Goal: Task Accomplishment & Management: Manage account settings

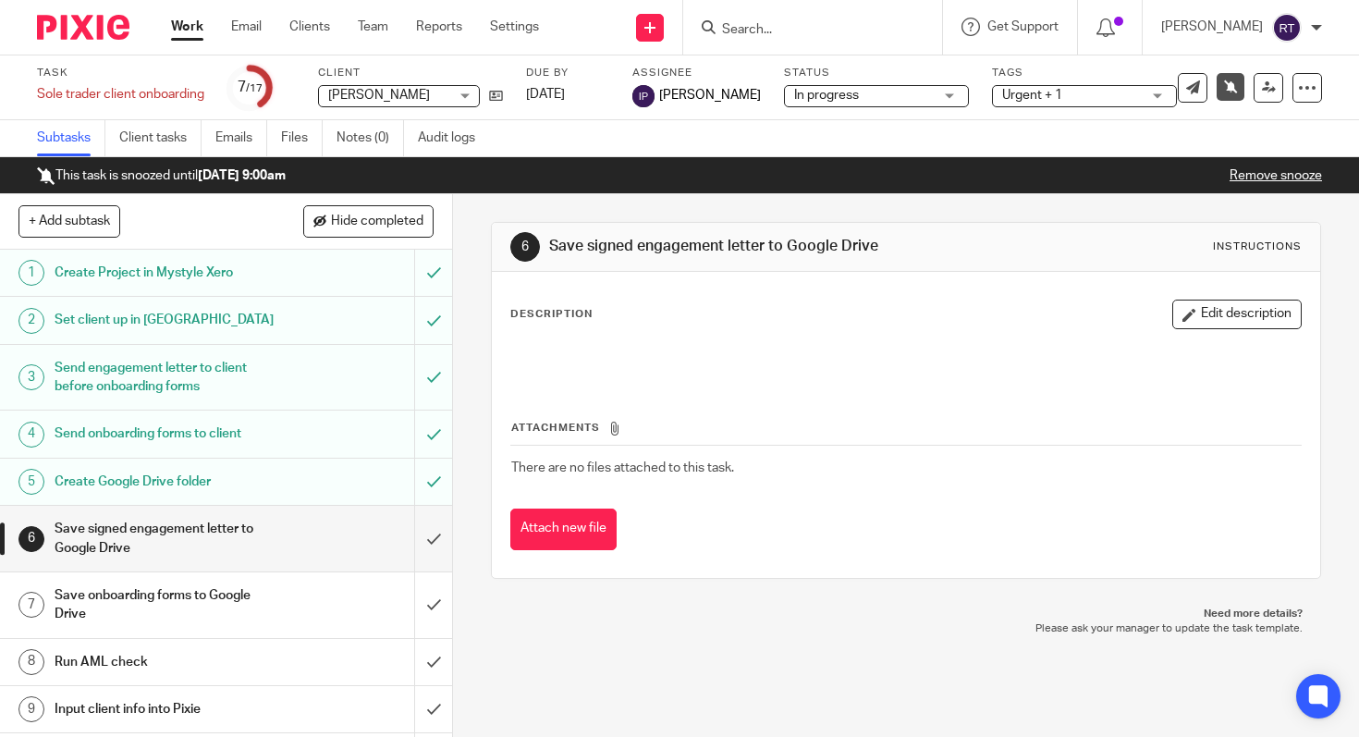
click at [797, 31] on input "Search" at bounding box center [803, 30] width 166 height 17
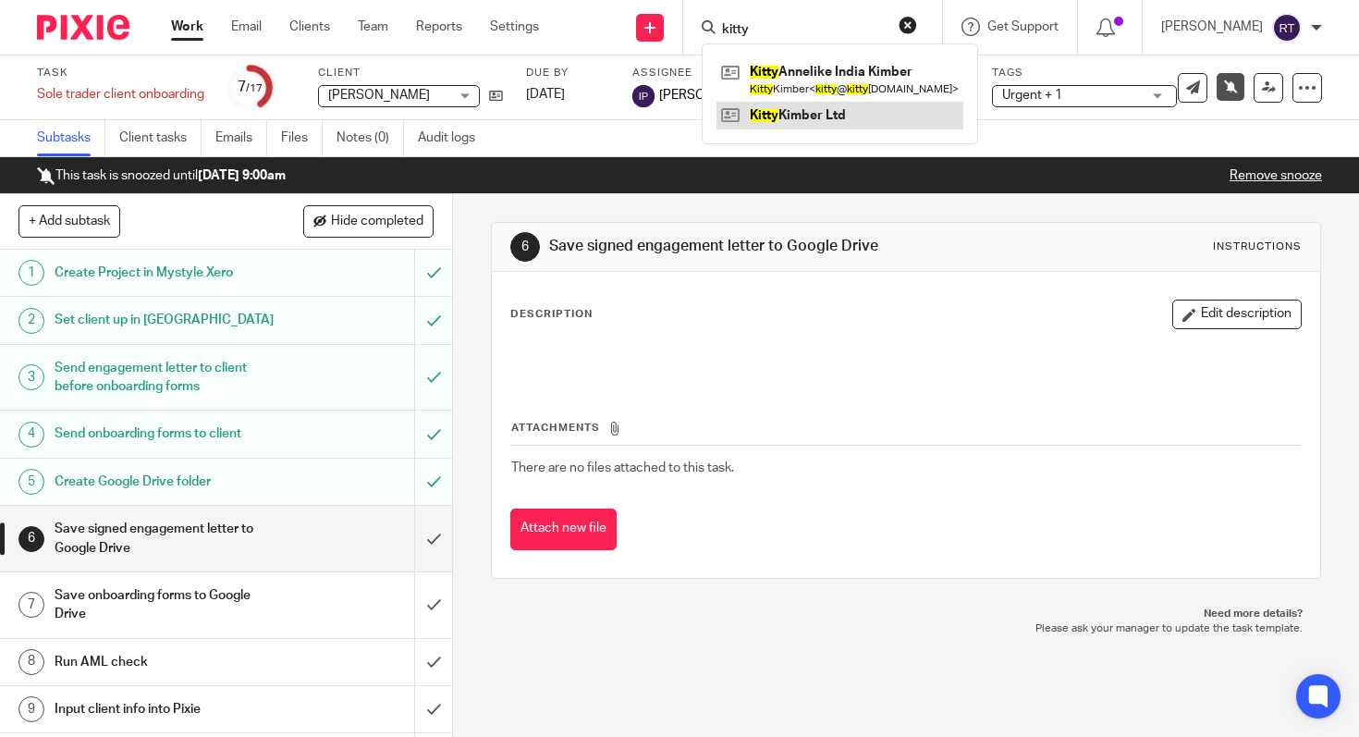
type input "kitty"
click at [795, 116] on link at bounding box center [840, 116] width 247 height 28
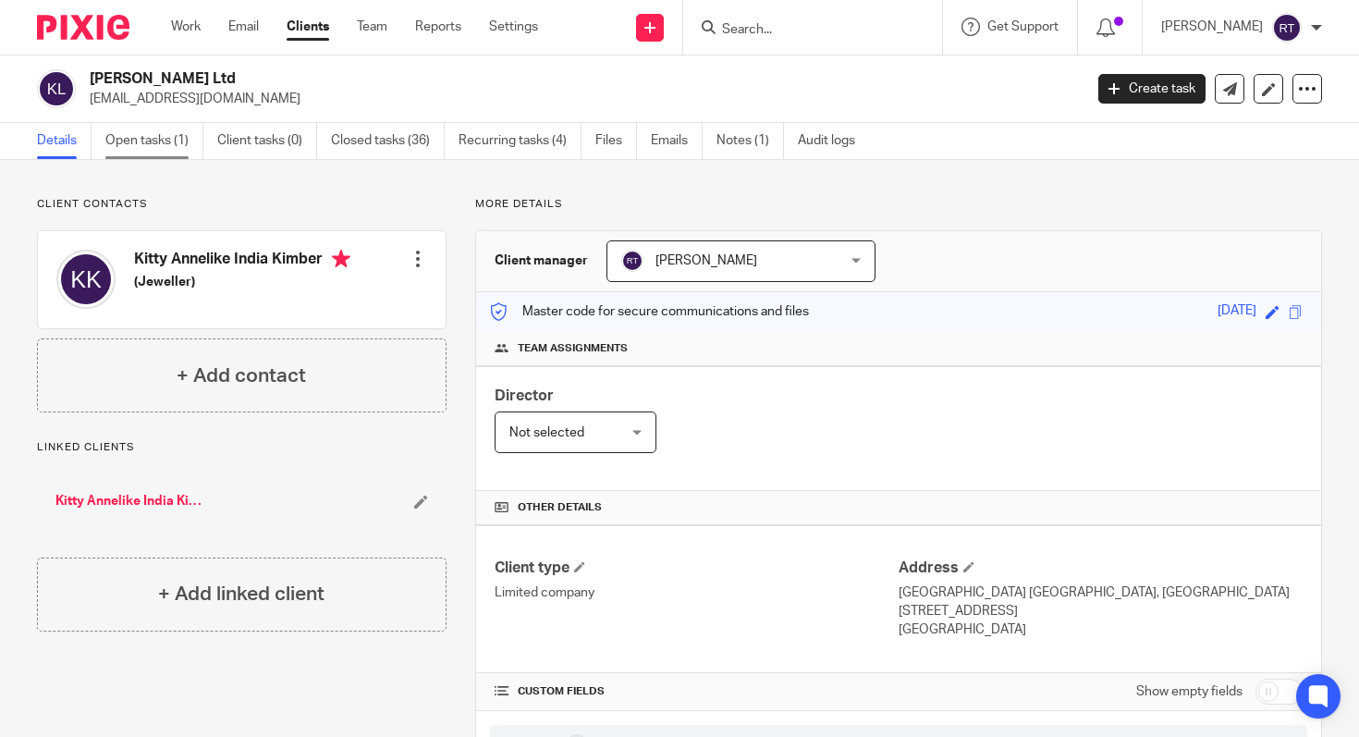
click at [165, 148] on link "Open tasks (1)" at bounding box center [154, 141] width 98 height 36
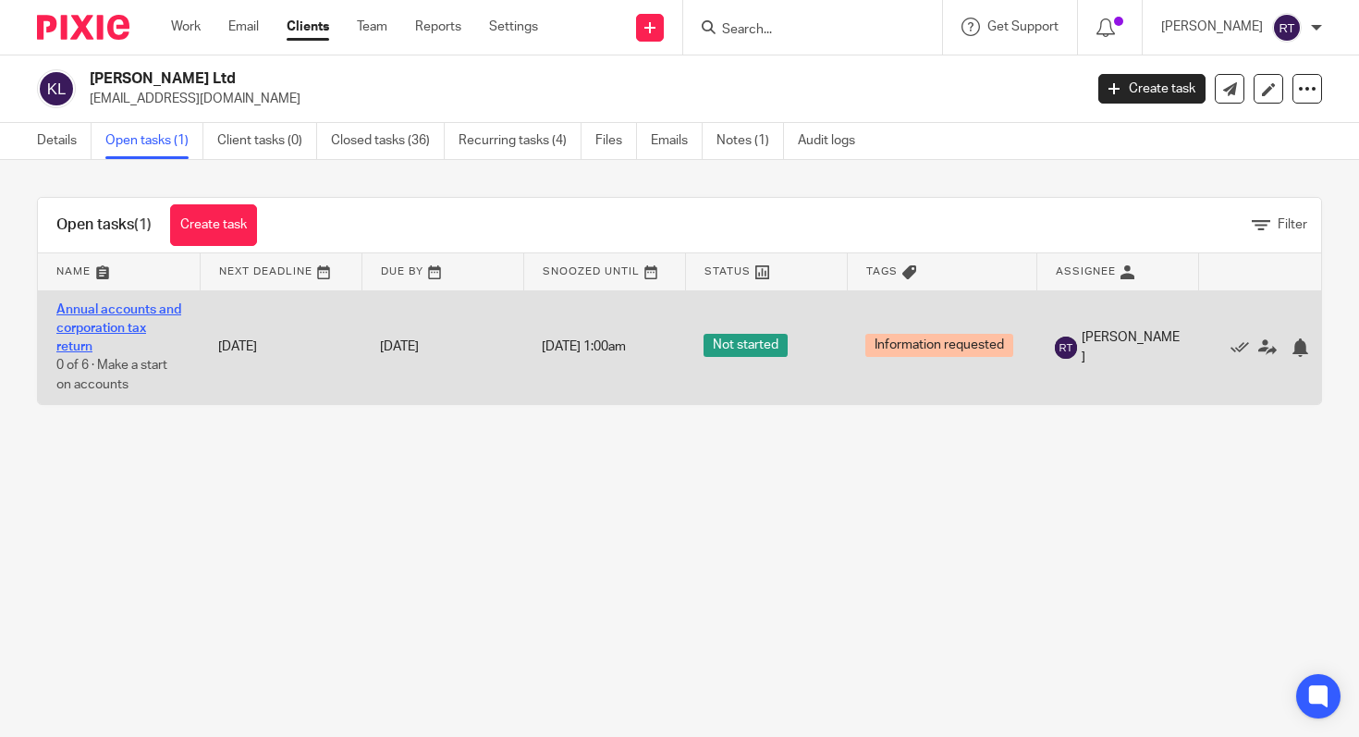
click at [154, 308] on link "Annual accounts and corporation tax return" at bounding box center [118, 328] width 125 height 51
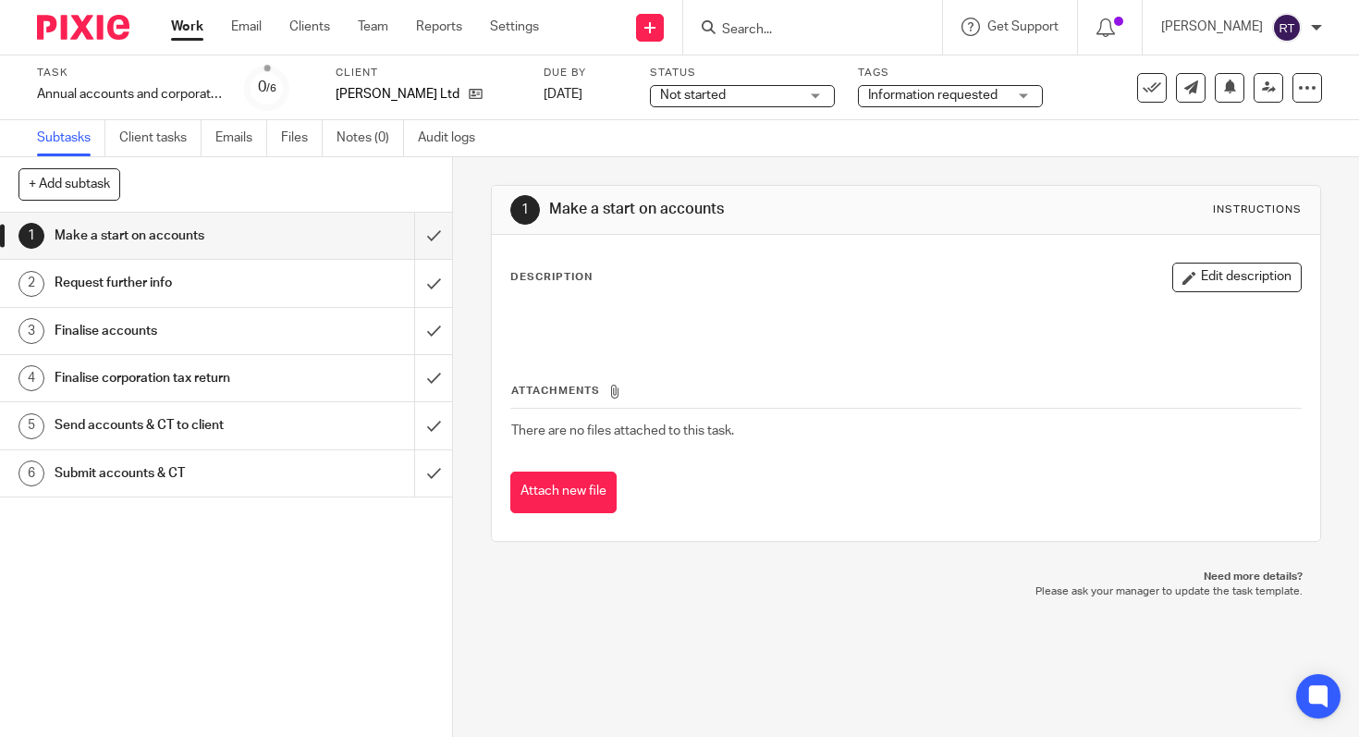
click at [459, 96] on div "[PERSON_NAME] Ltd" at bounding box center [428, 94] width 185 height 18
click at [428, 88] on p "[PERSON_NAME] Ltd" at bounding box center [398, 94] width 124 height 18
click at [469, 97] on icon at bounding box center [476, 94] width 14 height 14
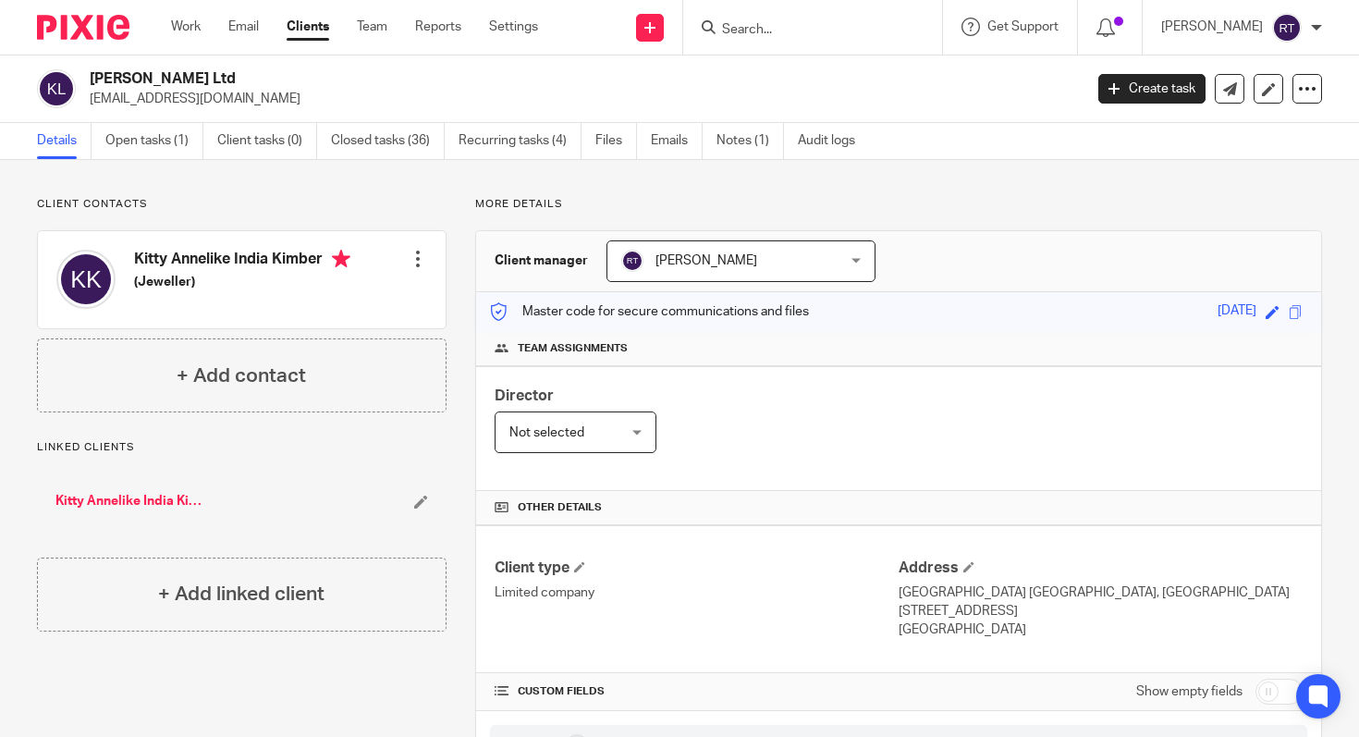
click at [140, 161] on div "Client contacts Kitty Annelike India Kimber (Jeweller) Edit contact Create clie…" at bounding box center [679, 701] width 1359 height 1083
click at [135, 151] on link "Open tasks (1)" at bounding box center [154, 141] width 98 height 36
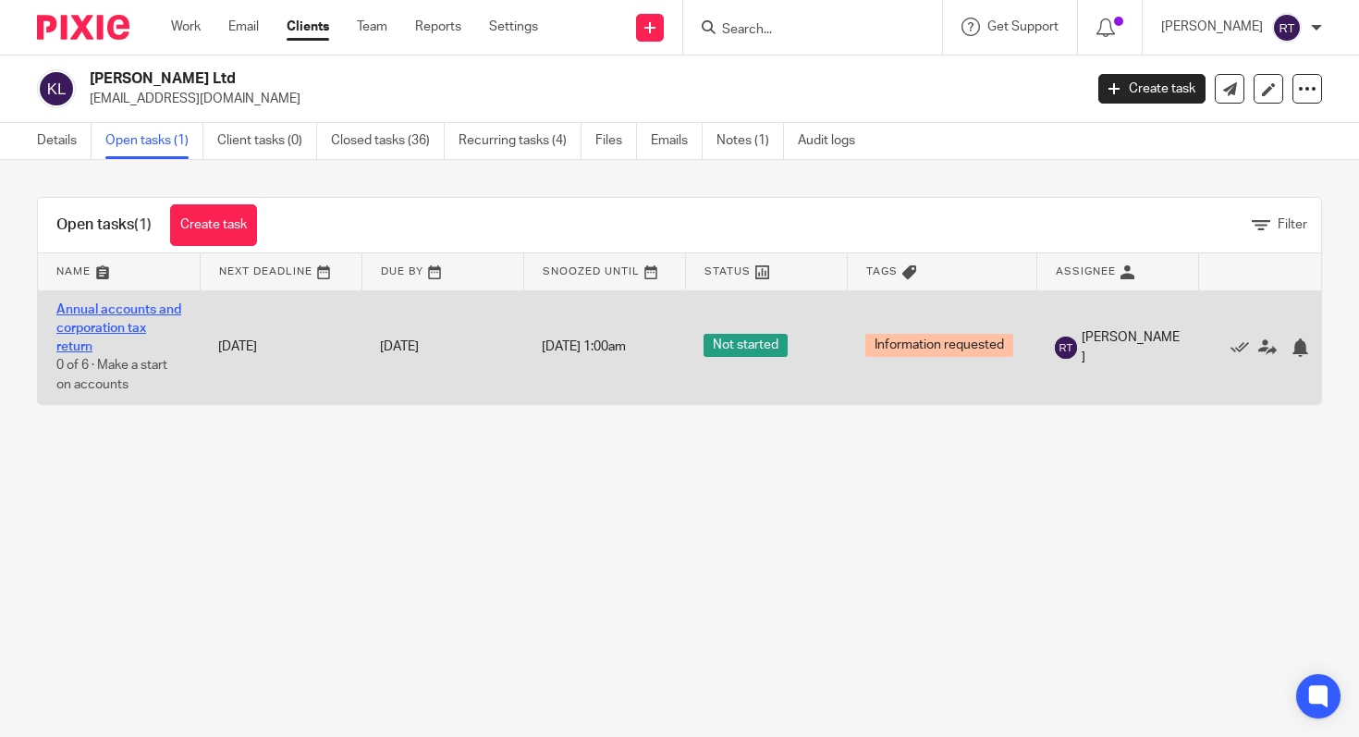
click at [100, 327] on link "Annual accounts and corporation tax return" at bounding box center [118, 328] width 125 height 51
